Goal: Task Accomplishment & Management: Complete application form

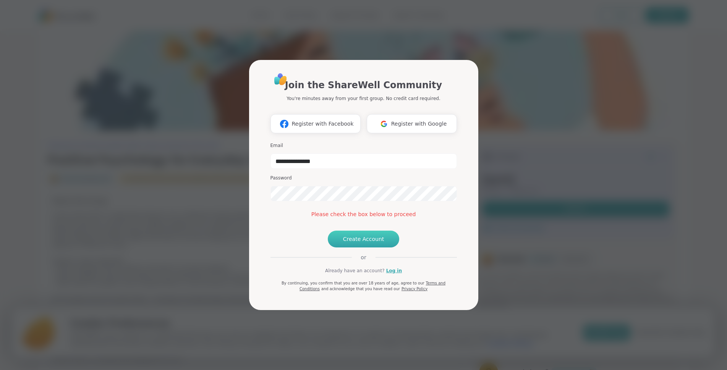
click at [353, 243] on span "Create Account" at bounding box center [363, 239] width 41 height 8
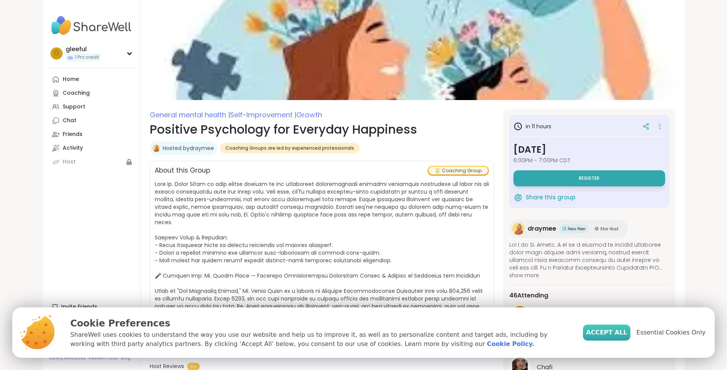
click at [618, 329] on span "Accept All" at bounding box center [606, 332] width 41 height 9
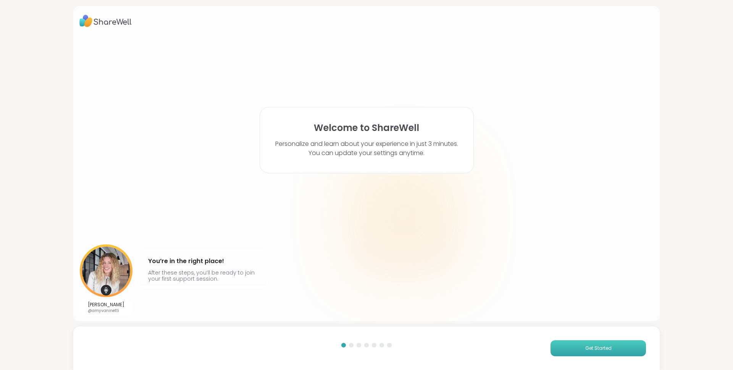
click at [585, 346] on span "Get Started" at bounding box center [598, 348] width 26 height 7
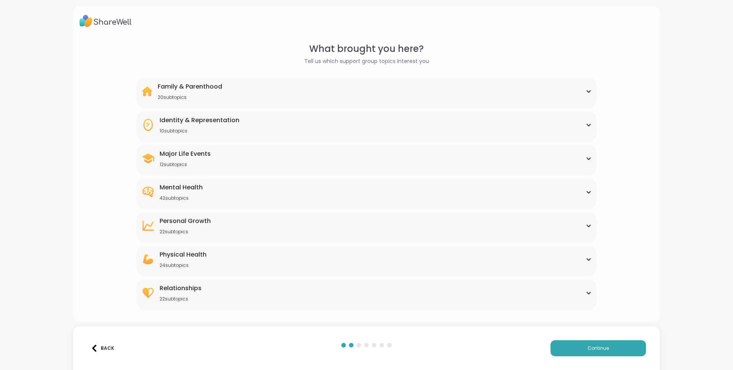
click at [164, 186] on div "Mental Health" at bounding box center [181, 187] width 43 height 9
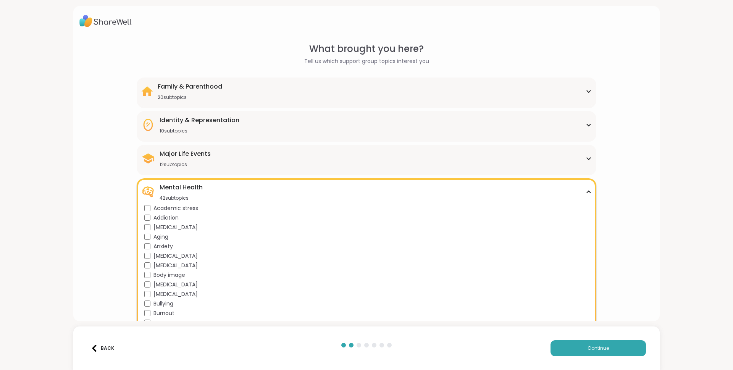
click at [147, 262] on div "[MEDICAL_DATA]" at bounding box center [367, 266] width 447 height 8
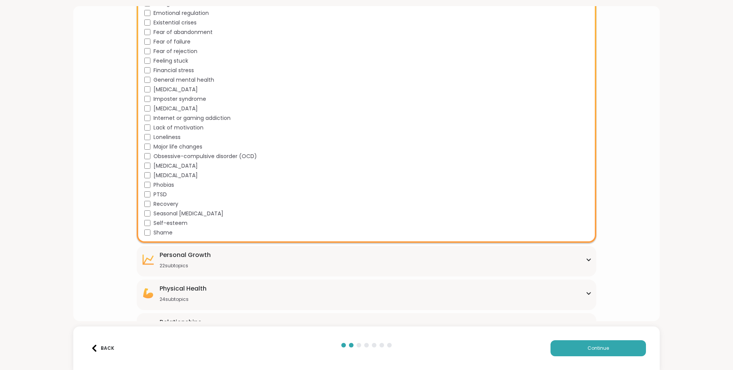
scroll to position [370, 0]
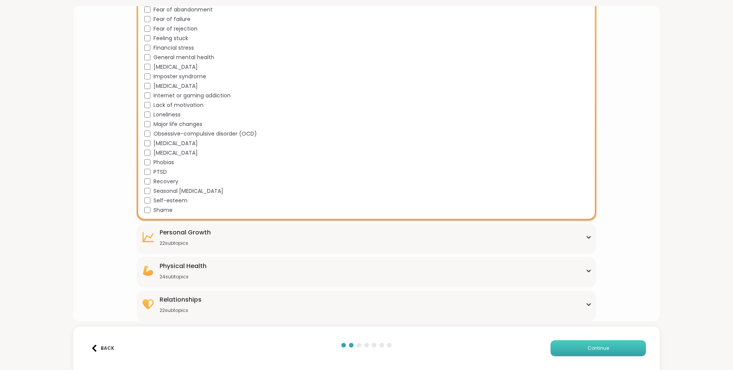
click at [594, 345] on span "Continue" at bounding box center [598, 348] width 21 height 7
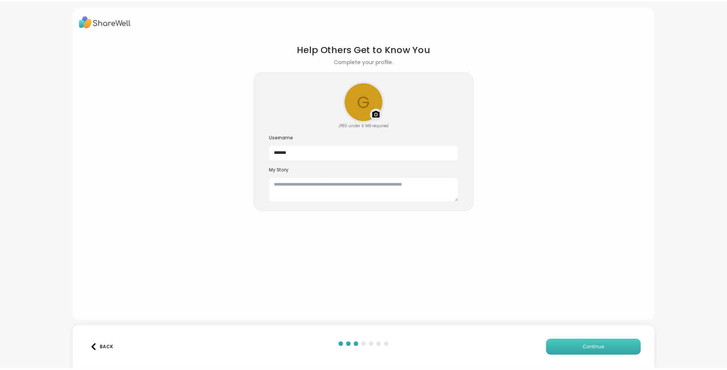
scroll to position [0, 0]
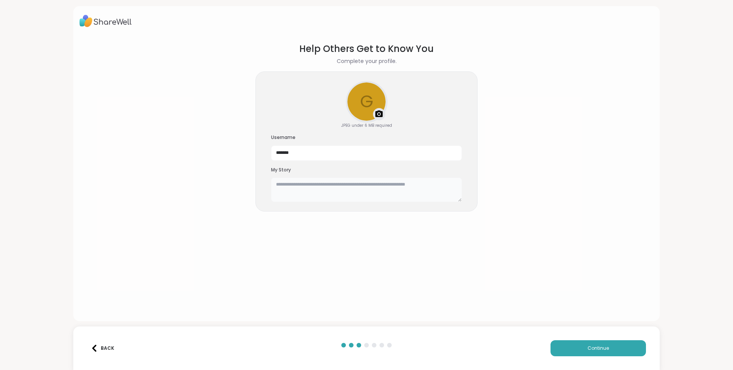
click at [437, 184] on textarea at bounding box center [366, 190] width 191 height 24
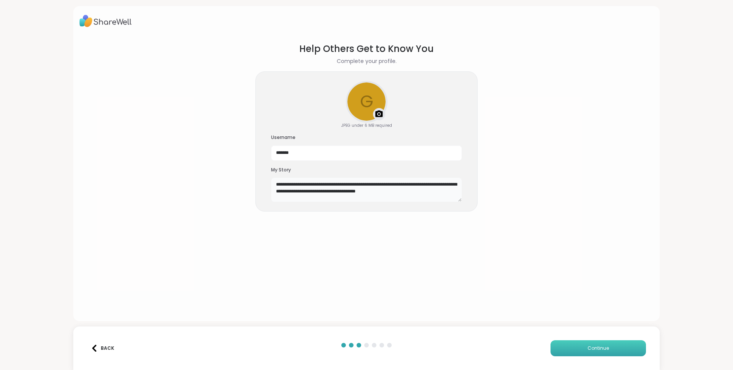
type textarea "**********"
click at [612, 347] on button "Continue" at bounding box center [598, 348] width 95 height 16
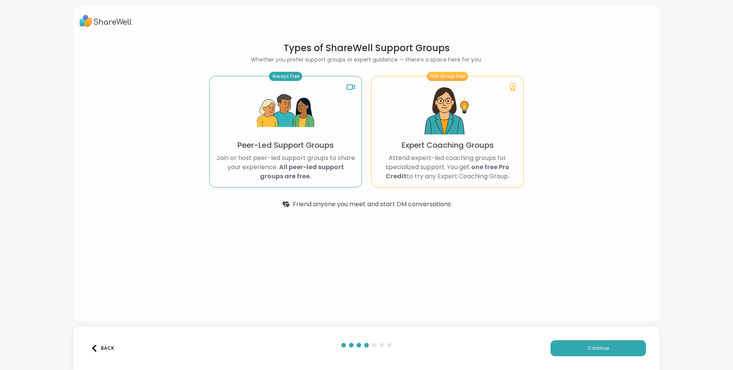
click at [274, 120] on img at bounding box center [285, 110] width 57 height 57
click at [582, 346] on button "Continue" at bounding box center [598, 348] width 95 height 16
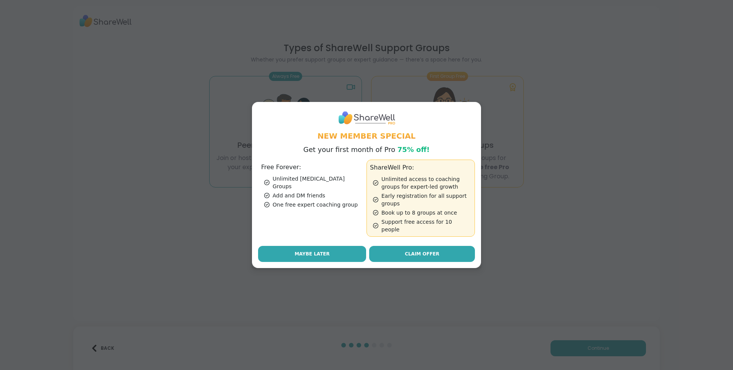
click at [307, 251] on span "Maybe Later" at bounding box center [312, 254] width 35 height 7
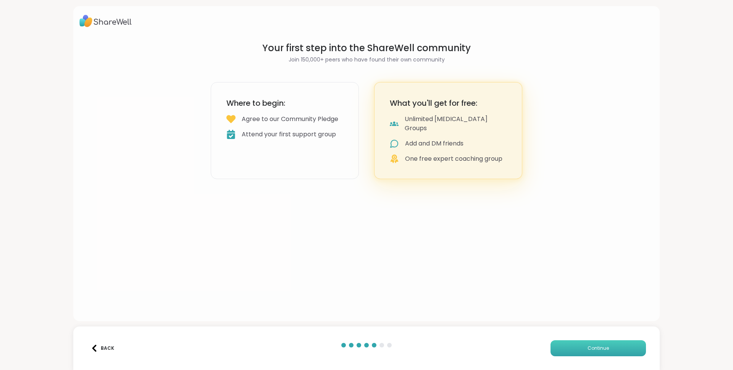
click at [571, 345] on button "Continue" at bounding box center [598, 348] width 95 height 16
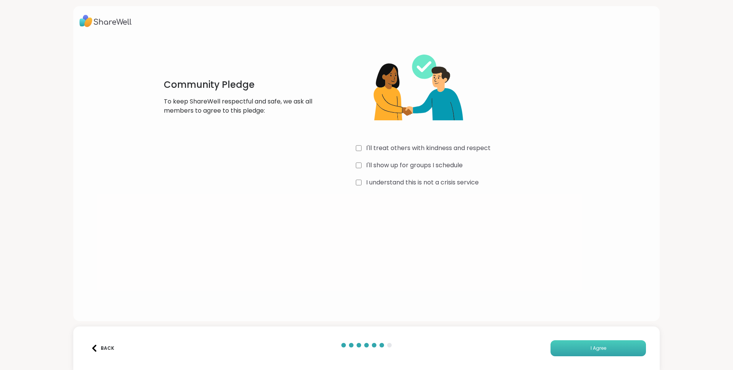
click at [591, 346] on span "I Agree" at bounding box center [599, 348] width 16 height 7
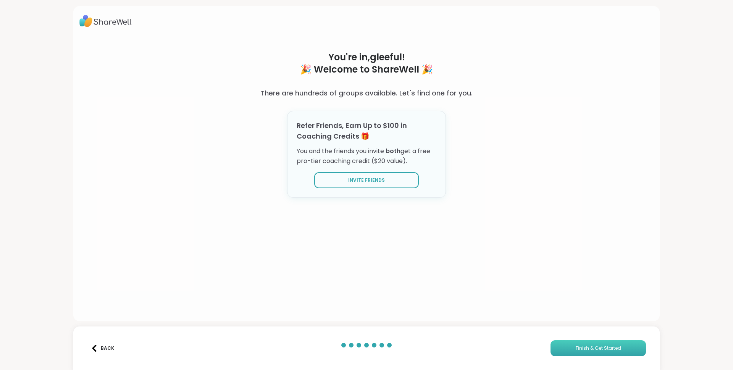
click at [593, 345] on span "Finish & Get Started" at bounding box center [598, 348] width 45 height 7
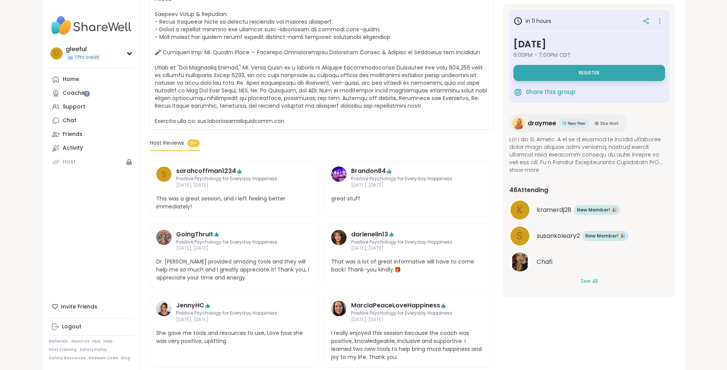
scroll to position [376, 0]
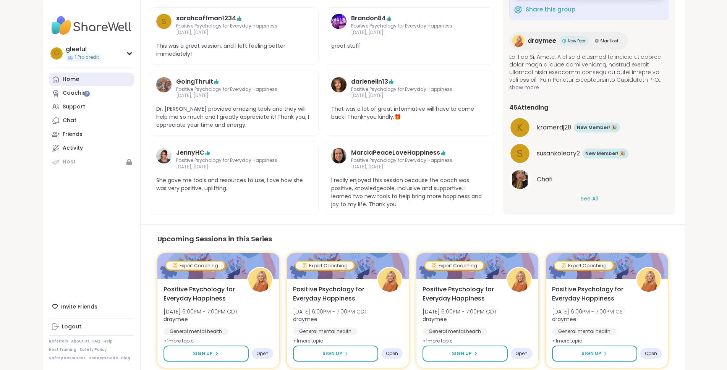
click at [63, 78] on div "Home" at bounding box center [71, 80] width 16 height 8
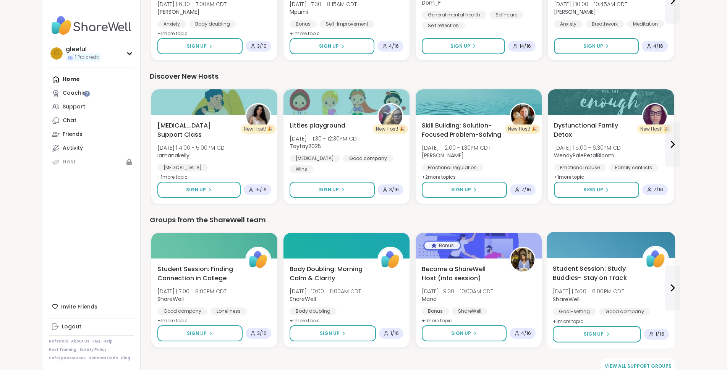
scroll to position [454, 0]
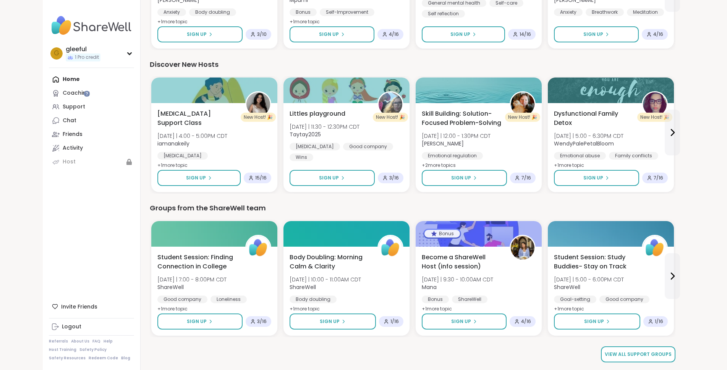
click at [671, 350] on link "View all support groups" at bounding box center [638, 354] width 74 height 16
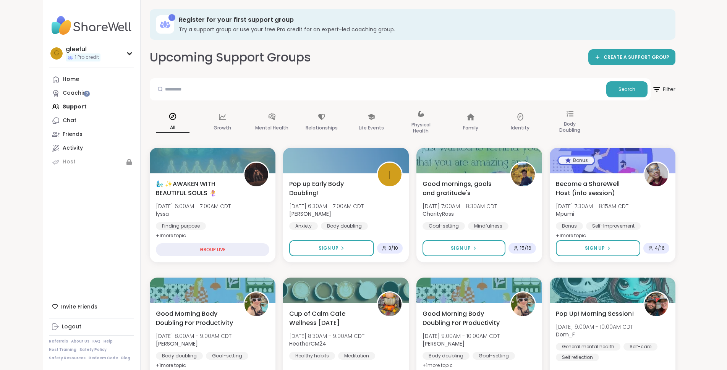
click at [49, 105] on div "Home Coaching Support Chat Friends Activity Host" at bounding box center [91, 121] width 85 height 96
click at [63, 132] on div "Friends" at bounding box center [73, 135] width 20 height 8
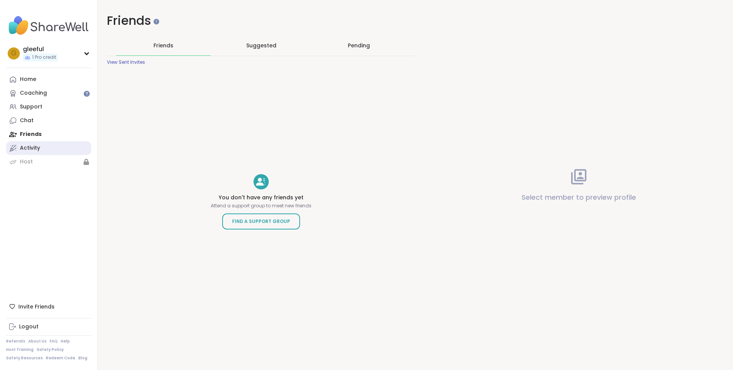
click at [31, 148] on div "Activity" at bounding box center [30, 148] width 20 height 8
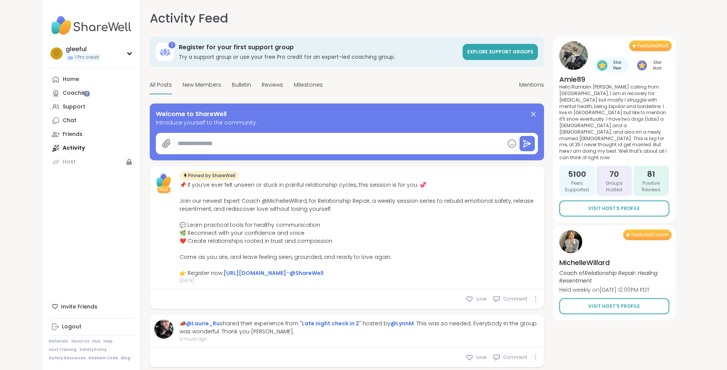
type textarea "*"
